Goal: Transaction & Acquisition: Download file/media

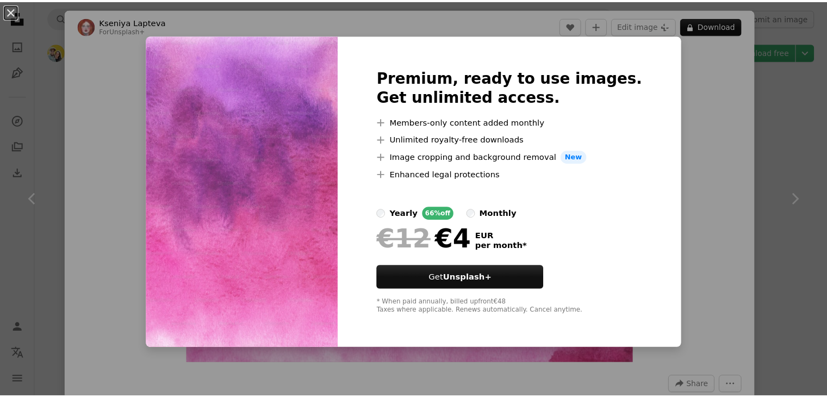
scroll to position [1251, 0]
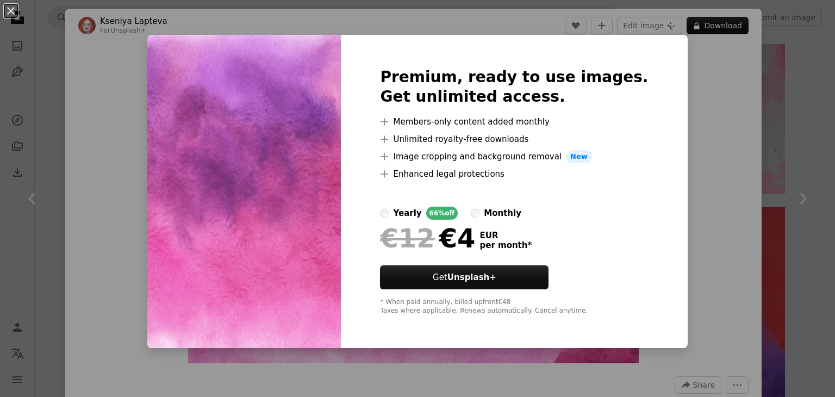
click at [693, 144] on div "An X shape Premium, ready to use images. Get unlimited access. A plus sign Memb…" at bounding box center [417, 198] width 835 height 397
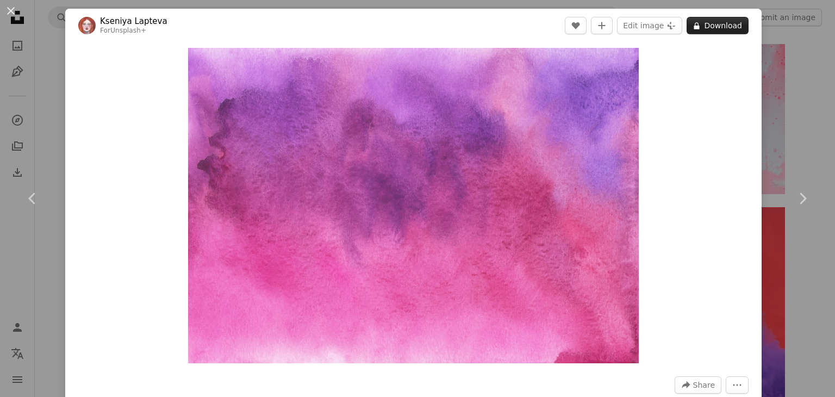
click at [707, 29] on button "A lock Download" at bounding box center [718, 25] width 62 height 17
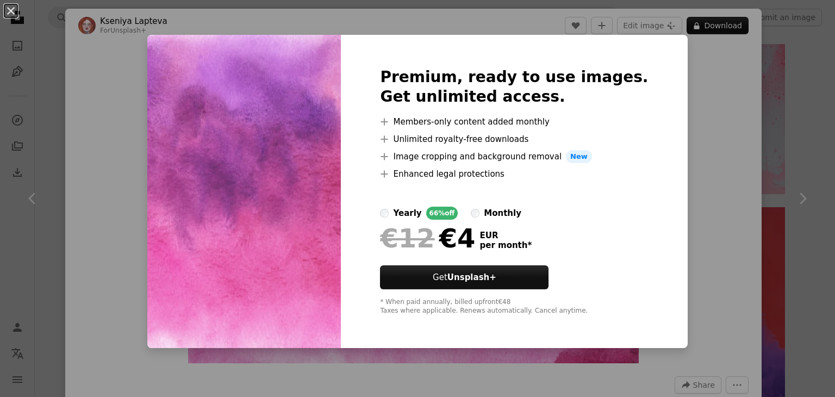
click at [107, 63] on div "An X shape Premium, ready to use images. Get unlimited access. A plus sign Memb…" at bounding box center [417, 198] width 835 height 397
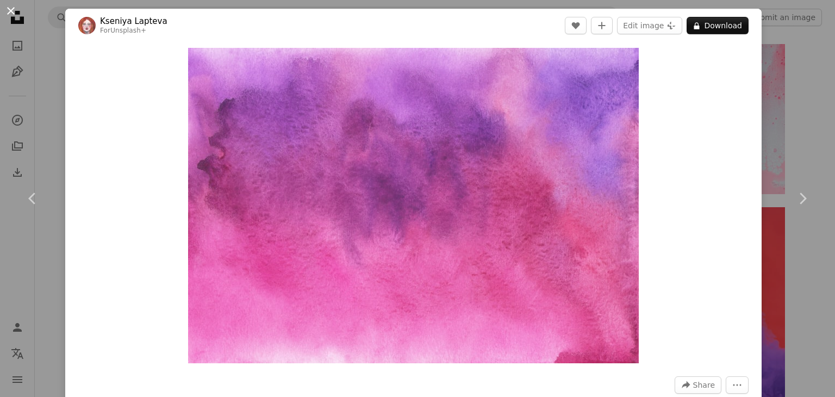
click at [10, 9] on button "An X shape" at bounding box center [10, 10] width 13 height 13
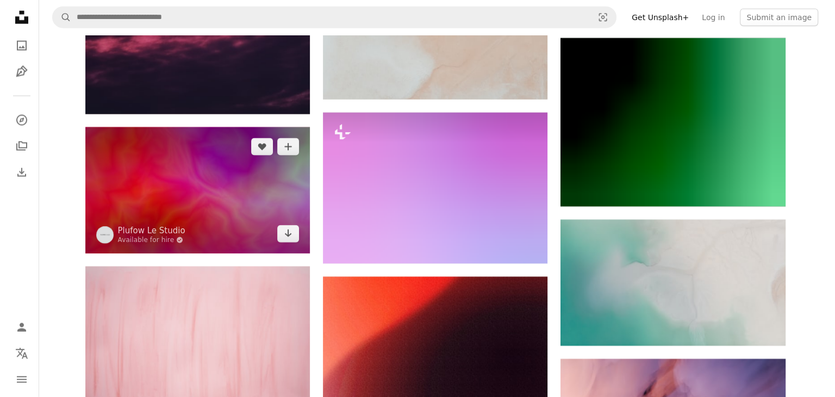
scroll to position [15170, 0]
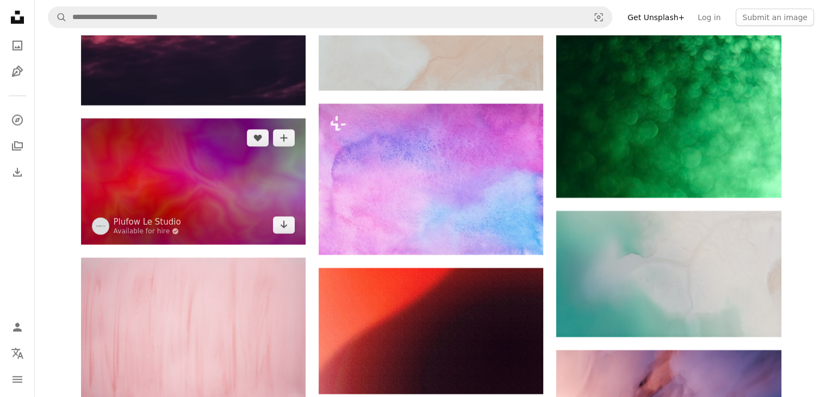
click at [220, 196] on img at bounding box center [193, 182] width 225 height 126
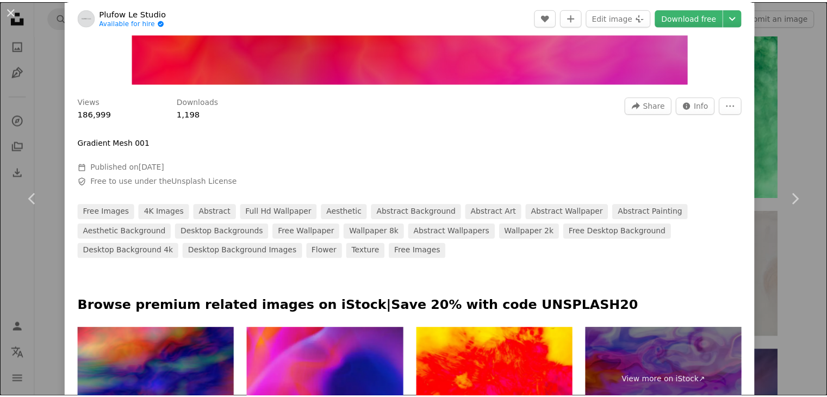
scroll to position [163, 0]
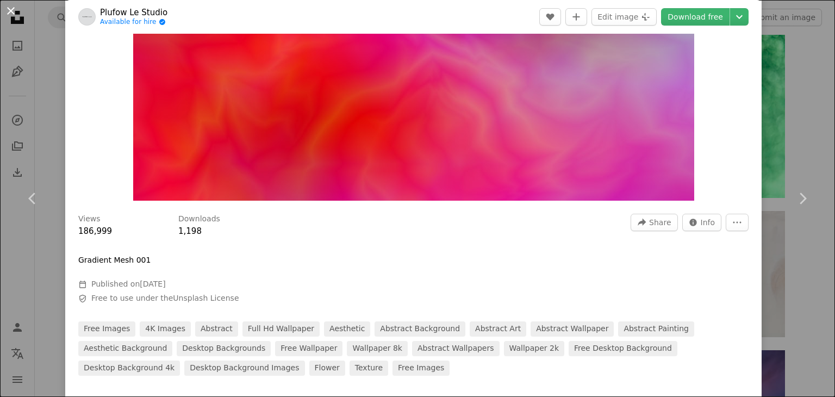
click at [8, 10] on button "An X shape" at bounding box center [10, 10] width 13 height 13
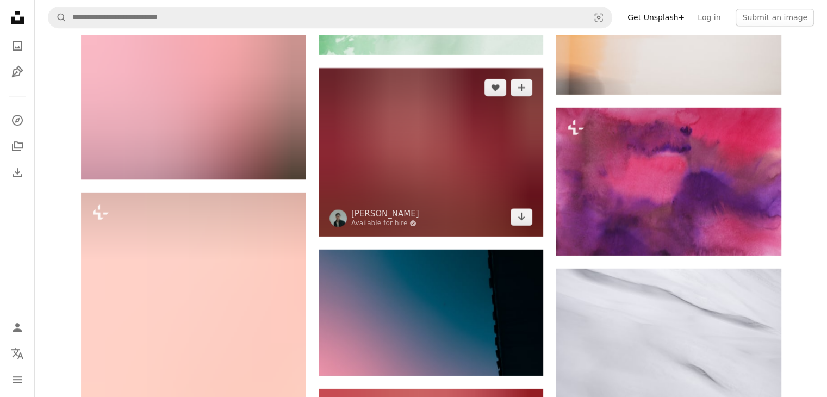
scroll to position [21477, 0]
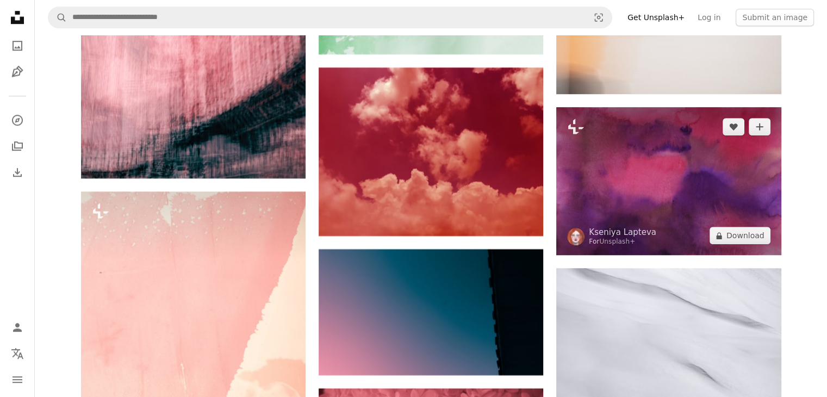
click at [643, 170] on img at bounding box center [668, 181] width 225 height 148
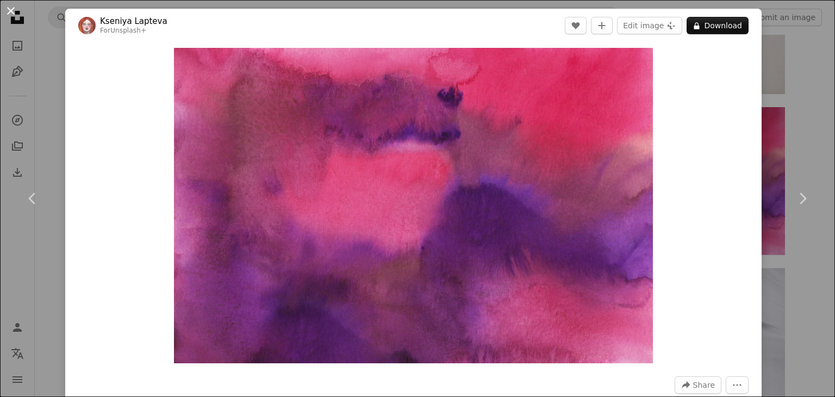
click at [10, 8] on button "An X shape" at bounding box center [10, 10] width 13 height 13
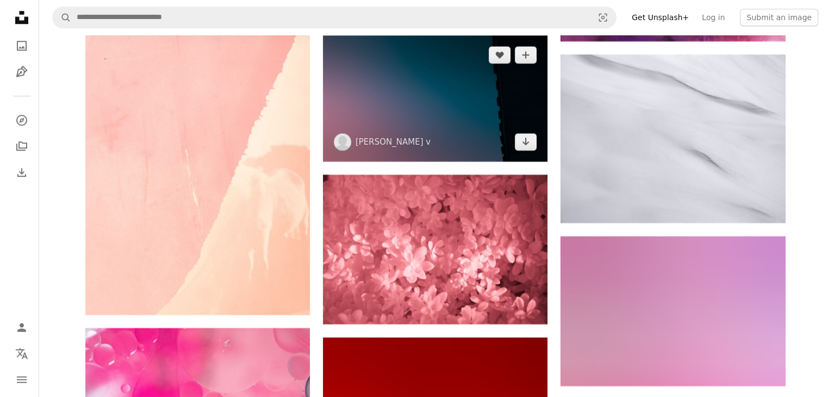
scroll to position [21695, 0]
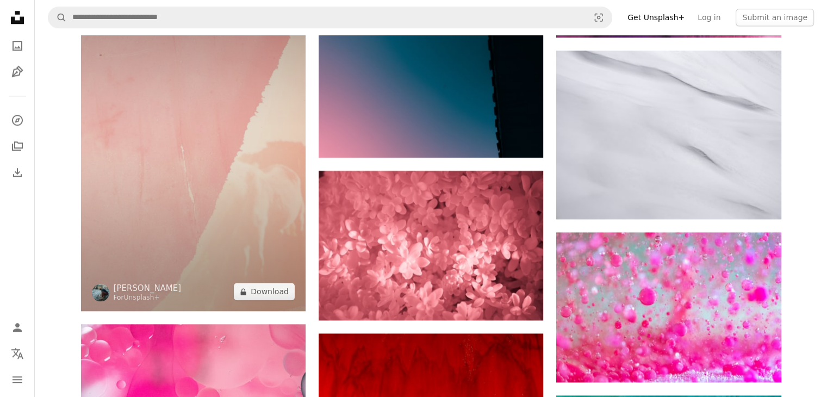
click at [235, 169] on img at bounding box center [193, 142] width 225 height 337
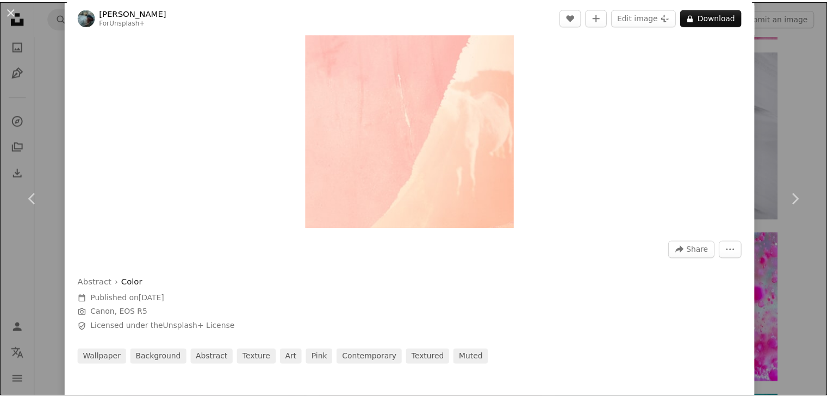
scroll to position [163, 0]
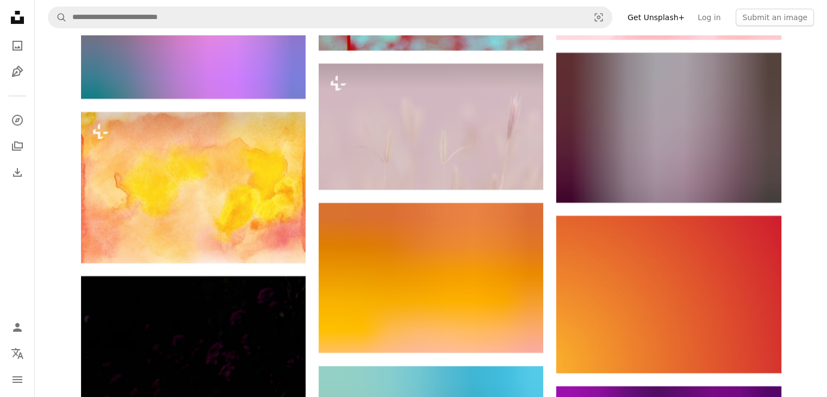
scroll to position [24631, 0]
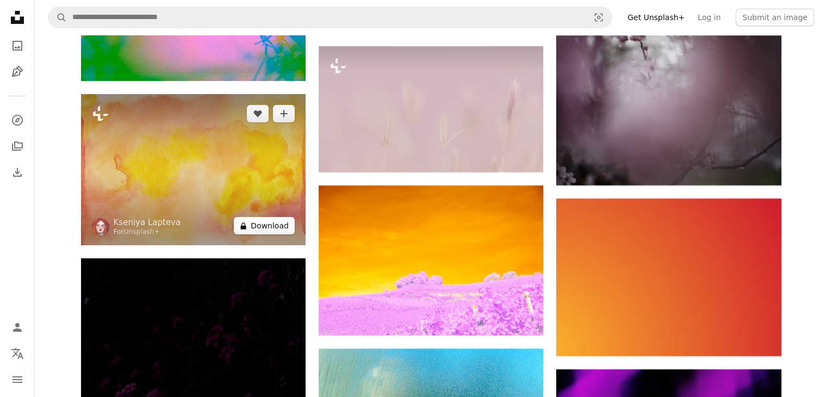
click at [271, 233] on button "A lock Download" at bounding box center [264, 225] width 61 height 17
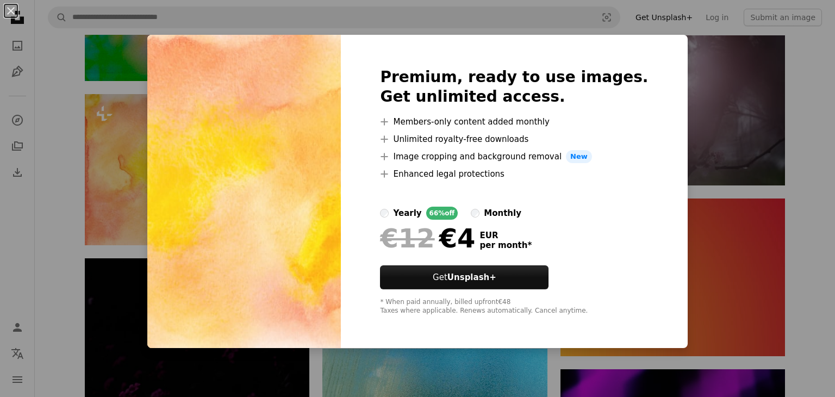
click at [11, 9] on button "An X shape" at bounding box center [10, 10] width 13 height 13
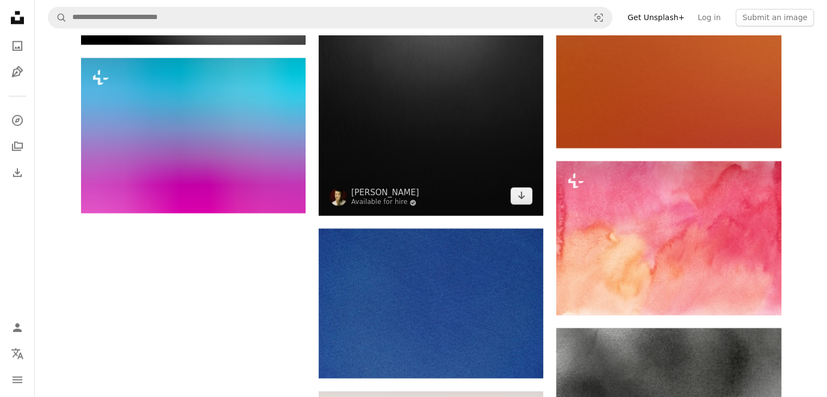
scroll to position [26480, 0]
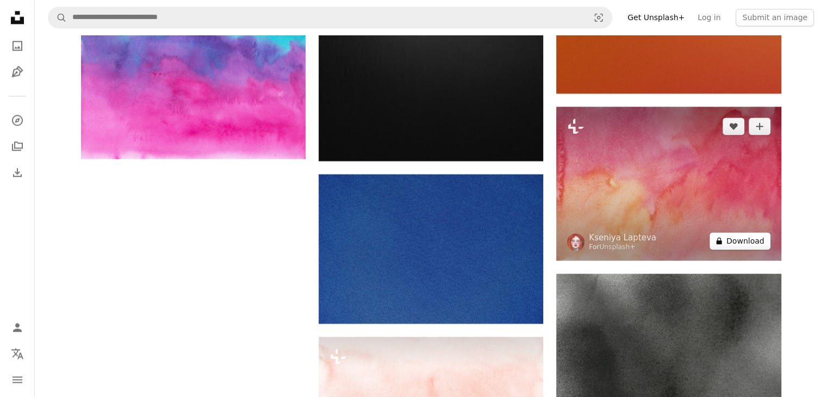
click at [750, 246] on button "A lock Download" at bounding box center [740, 240] width 61 height 17
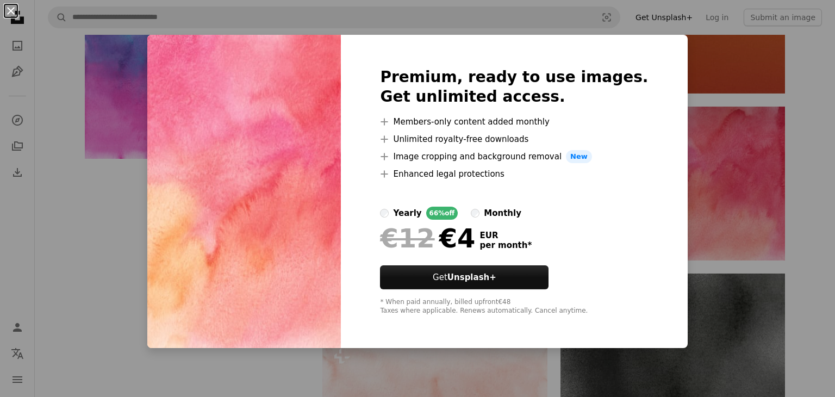
click at [10, 9] on button "An X shape" at bounding box center [10, 10] width 13 height 13
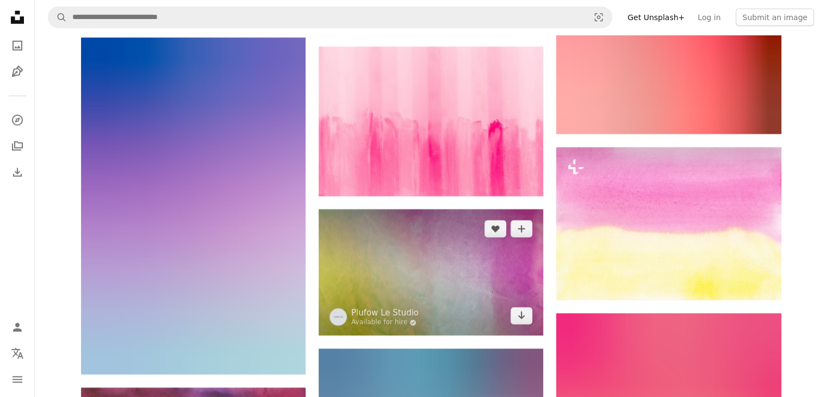
scroll to position [3085, 0]
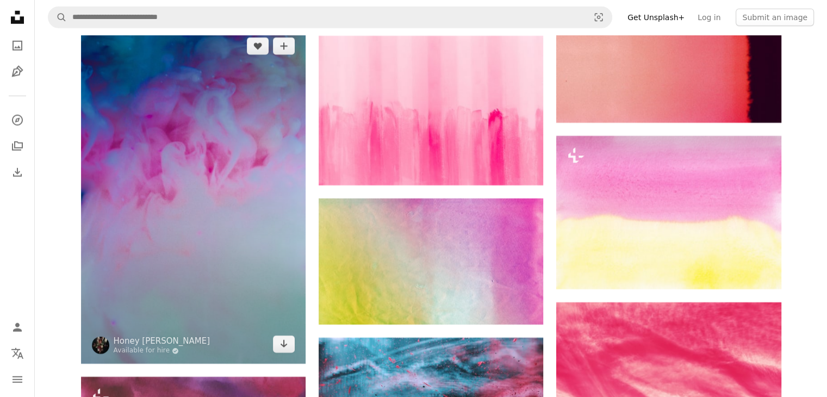
click at [220, 213] on img at bounding box center [193, 195] width 225 height 337
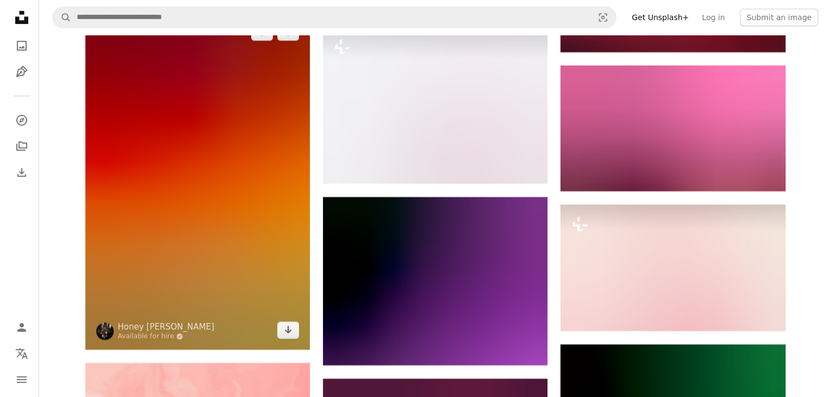
scroll to position [4390, 0]
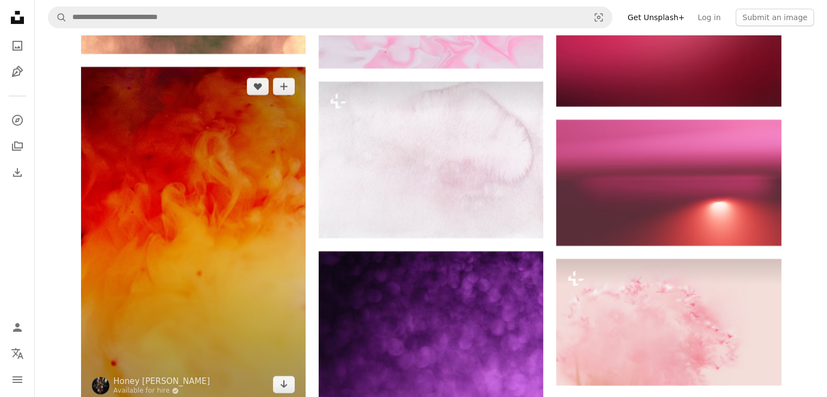
click at [228, 183] on img at bounding box center [193, 235] width 225 height 337
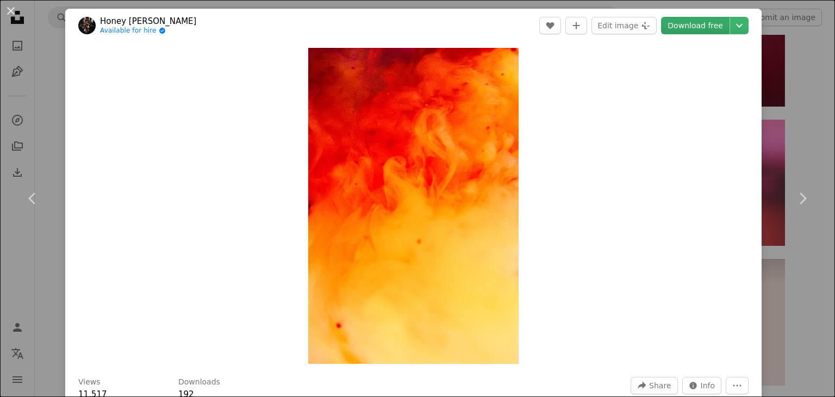
click at [689, 29] on link "Download free" at bounding box center [695, 25] width 69 height 17
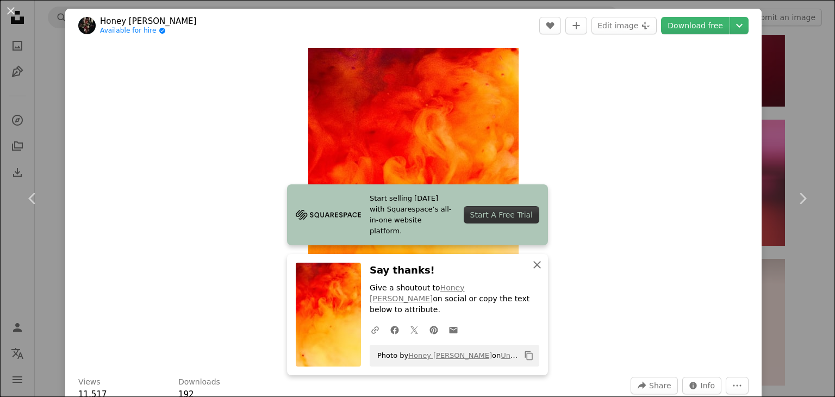
click at [534, 269] on icon "button" at bounding box center [537, 265] width 8 height 8
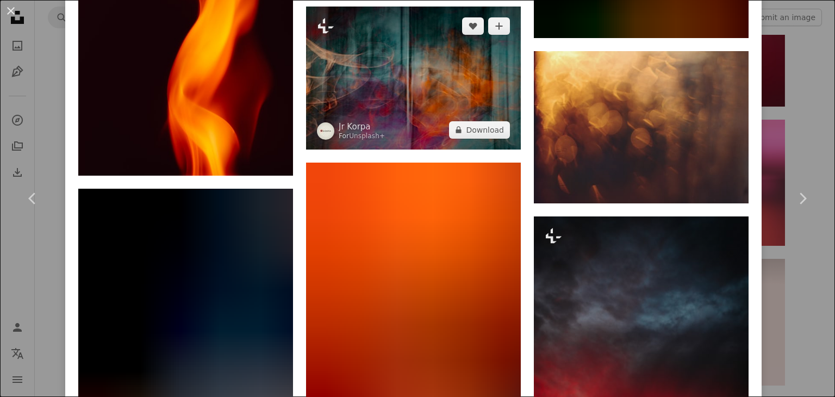
scroll to position [8276, 0]
